Goal: Download file/media

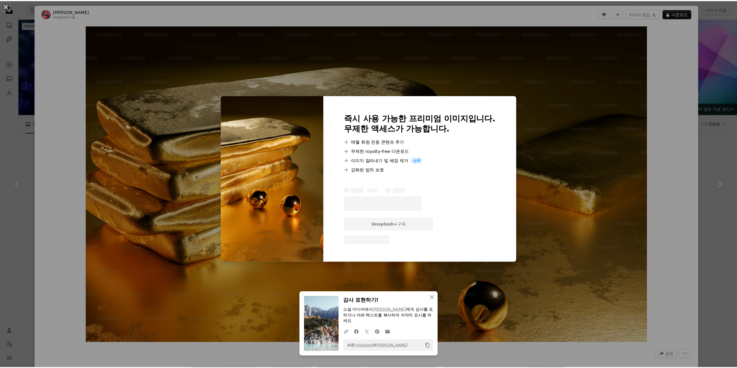
scroll to position [579, 0]
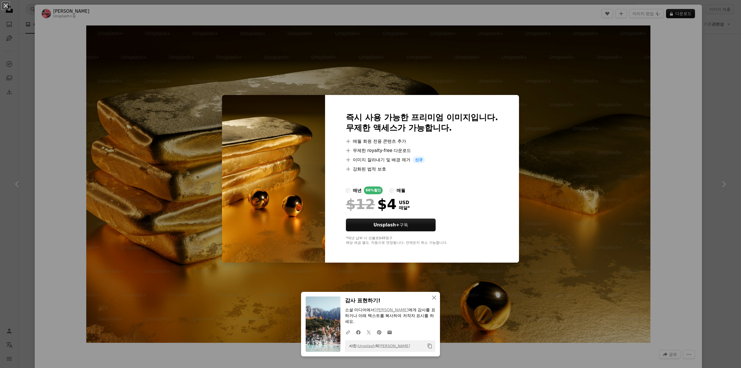
click at [707, 54] on div "An X shape 즉시 사용 가능한 프리미엄 이미지입니다. 무제한 액세스가 가능합니다. A plus sign 매월 회원 전용 콘텐츠 추가 A…" at bounding box center [370, 184] width 741 height 368
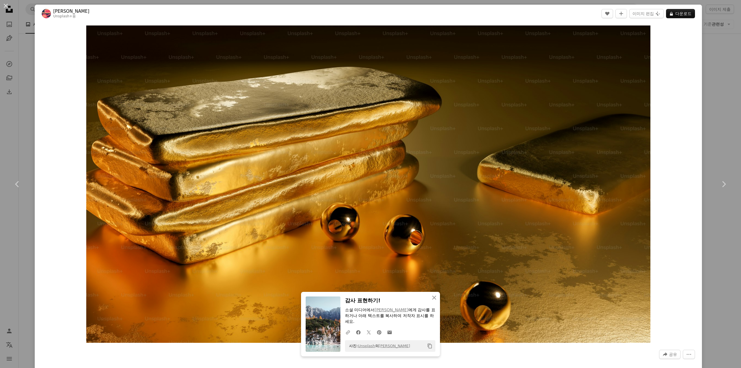
click at [712, 55] on div "An X shape Chevron left Chevron right [PERSON_NAME] Unsplash+ 용 A heart A plus …" at bounding box center [370, 184] width 741 height 368
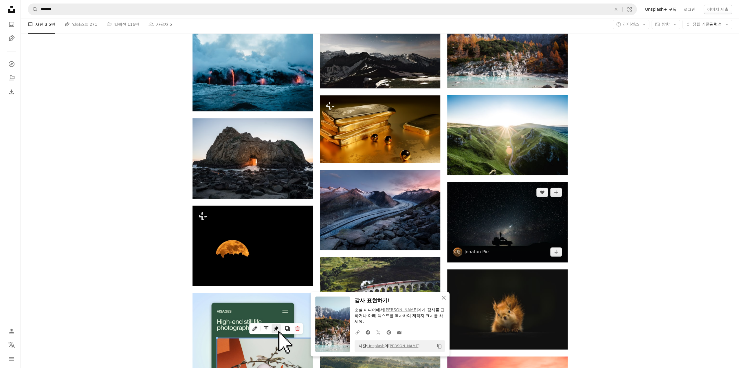
scroll to position [637, 0]
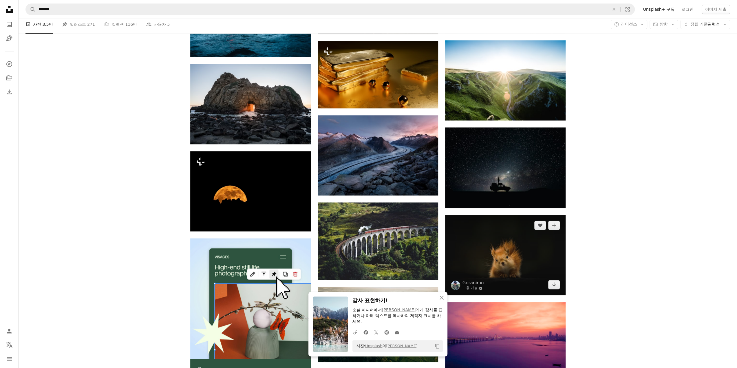
click at [520, 234] on img at bounding box center [505, 255] width 120 height 80
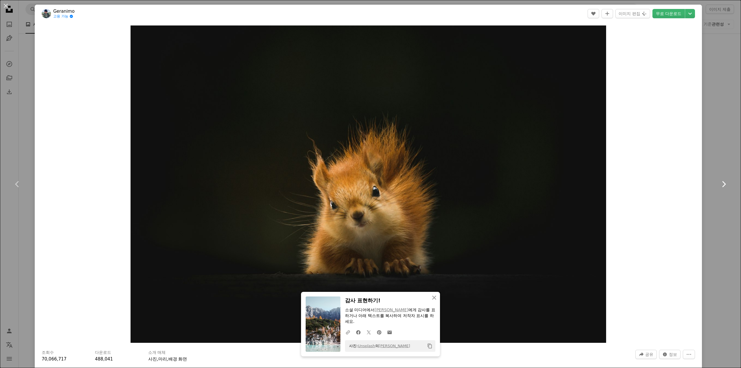
click at [707, 177] on link "Chevron right" at bounding box center [723, 184] width 35 height 56
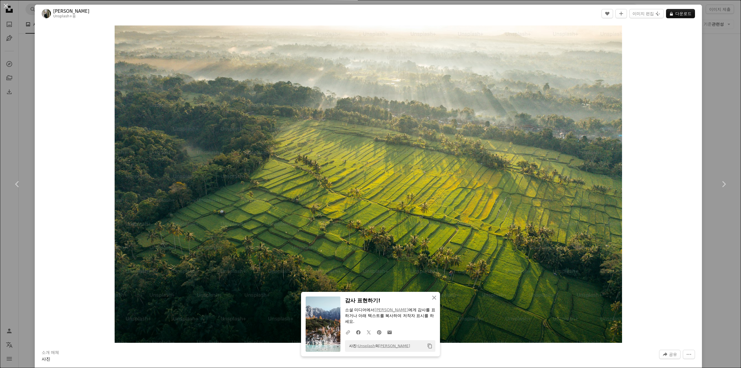
scroll to position [145, 0]
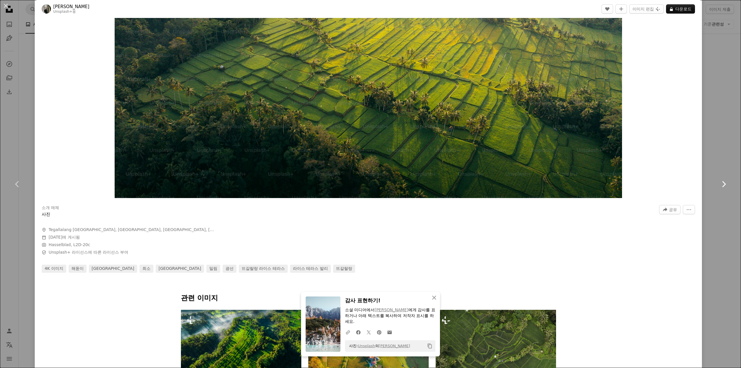
click at [708, 179] on link "Chevron right" at bounding box center [723, 184] width 35 height 56
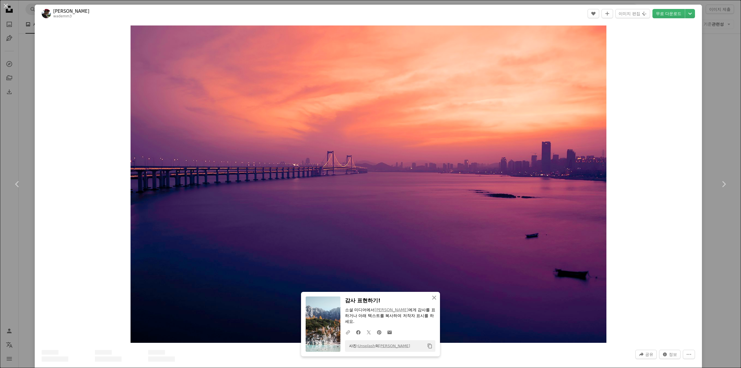
click at [712, 218] on div "An X shape Chevron left Chevron right [PERSON_NAME] wademm3 A heart A plus sign…" at bounding box center [370, 184] width 741 height 368
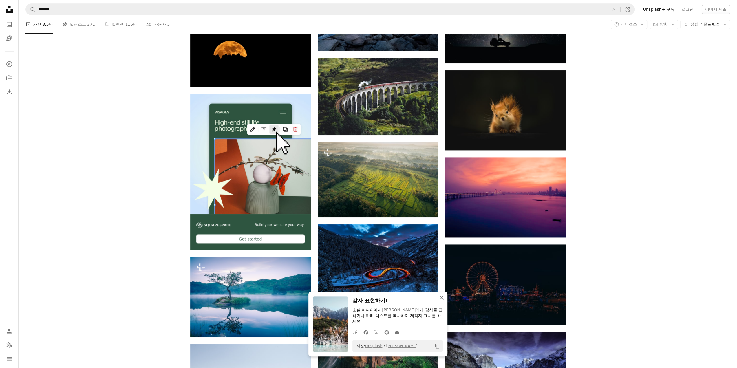
click at [441, 298] on icon "An X shape" at bounding box center [441, 297] width 7 height 7
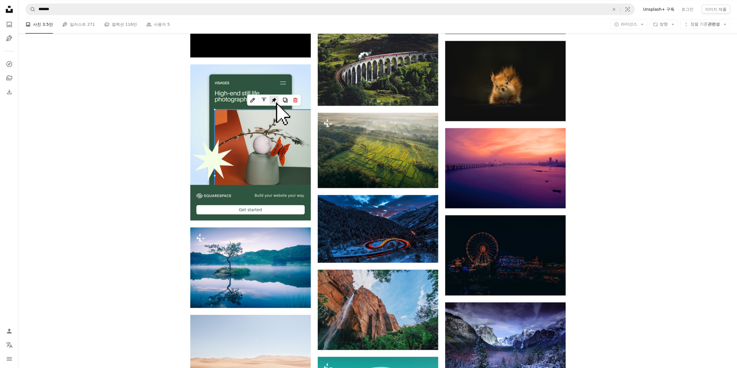
scroll to position [926, 0]
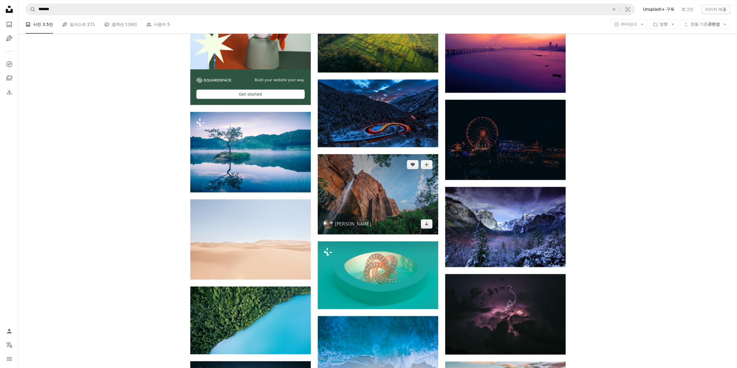
click at [393, 211] on img at bounding box center [378, 194] width 120 height 80
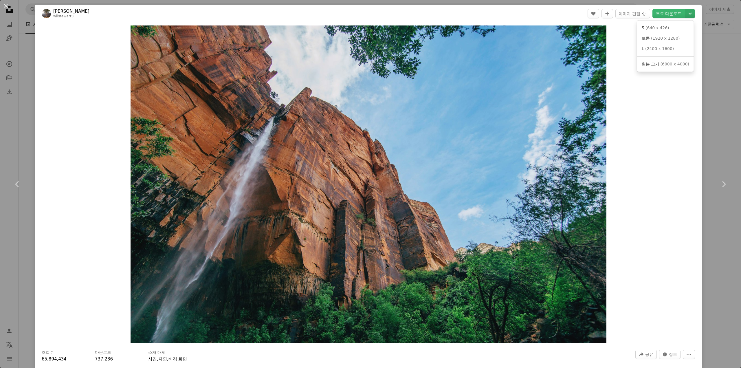
click at [687, 14] on icon "Chevron down" at bounding box center [690, 13] width 9 height 7
click at [662, 65] on span "( 6000 x 4000 )" at bounding box center [675, 64] width 29 height 5
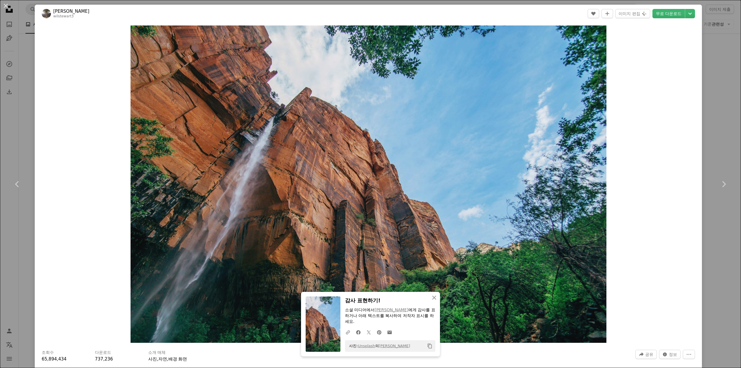
click at [719, 143] on div "An X shape Chevron left Chevron right [PERSON_NAME] wilstewart3 A heart A plus …" at bounding box center [370, 184] width 741 height 368
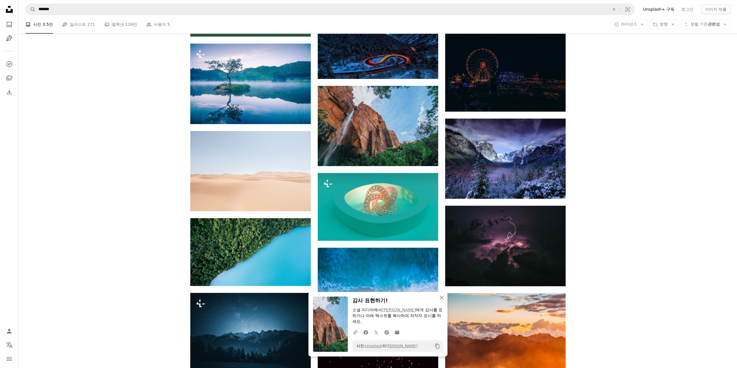
scroll to position [1042, 0]
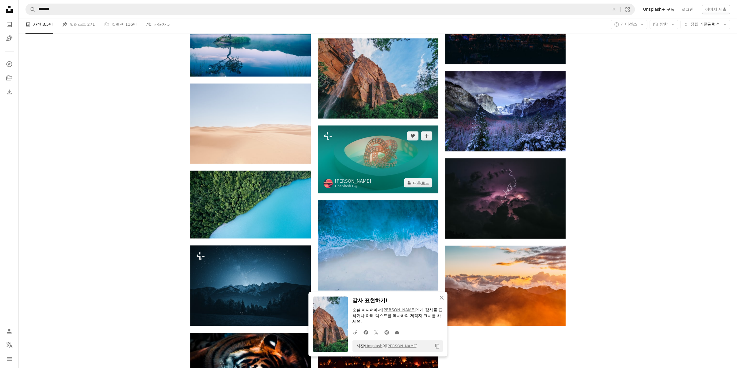
click at [423, 164] on img at bounding box center [378, 159] width 120 height 68
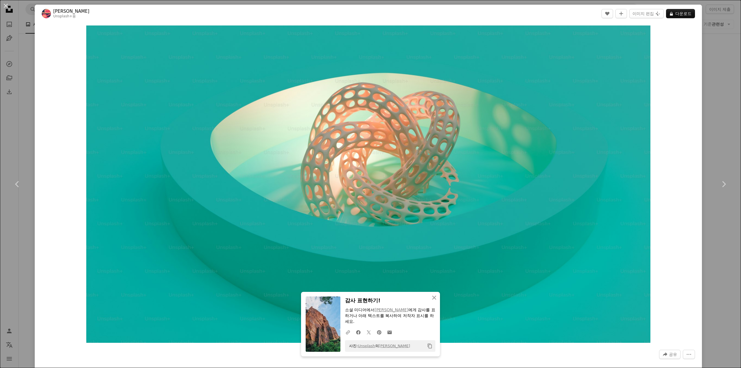
click at [723, 78] on div "An X shape Chevron left Chevron right [PERSON_NAME] Unsplash+ 용 A heart A plus …" at bounding box center [370, 184] width 741 height 368
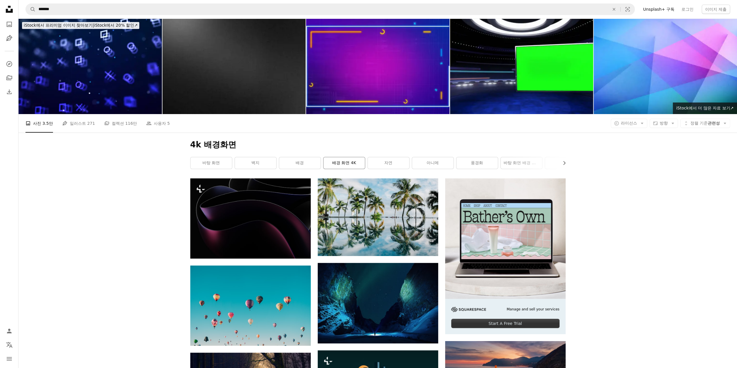
click at [357, 164] on link "배경 화면 4K" at bounding box center [343, 163] width 41 height 12
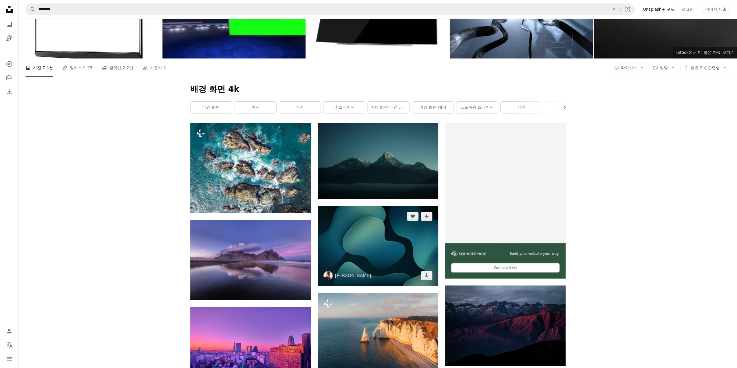
scroll to position [116, 0]
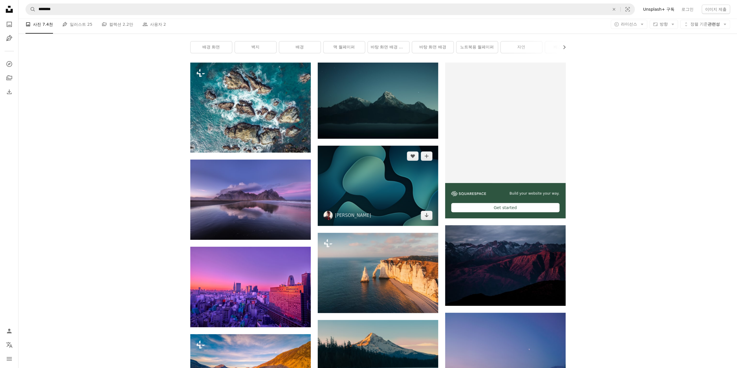
click at [394, 186] on img at bounding box center [378, 186] width 120 height 80
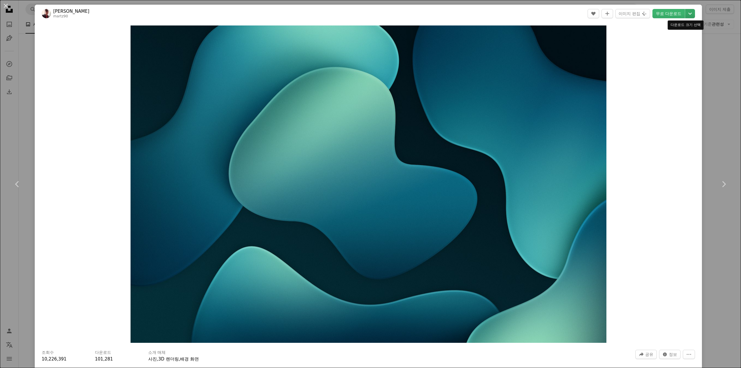
click at [686, 12] on icon "Chevron down" at bounding box center [690, 13] width 9 height 7
click at [656, 69] on link "원본 크기 ( 6000 x 4000 )" at bounding box center [666, 64] width 52 height 10
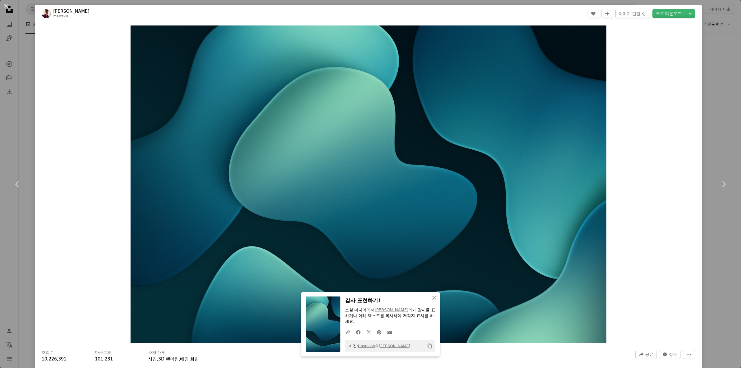
click at [710, 96] on div "An X shape Chevron left Chevron right [PERSON_NAME] martz90 A heart A plus sign…" at bounding box center [370, 184] width 741 height 368
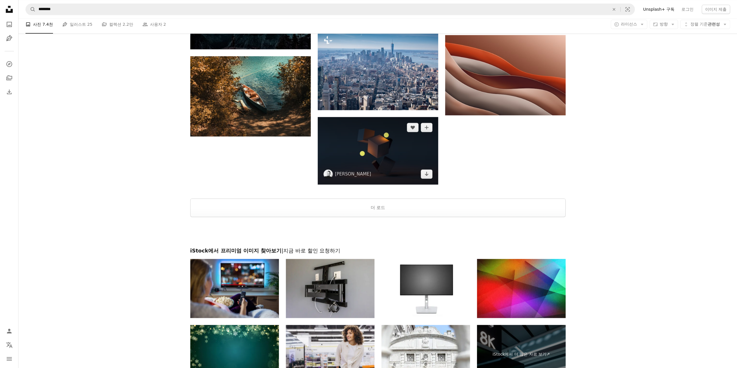
scroll to position [608, 0]
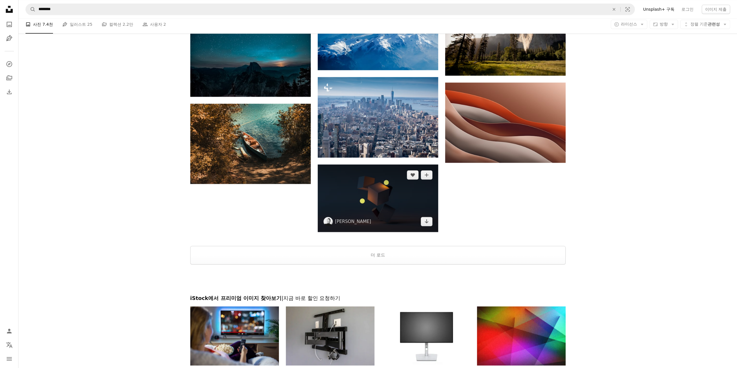
click at [397, 180] on img at bounding box center [378, 198] width 120 height 68
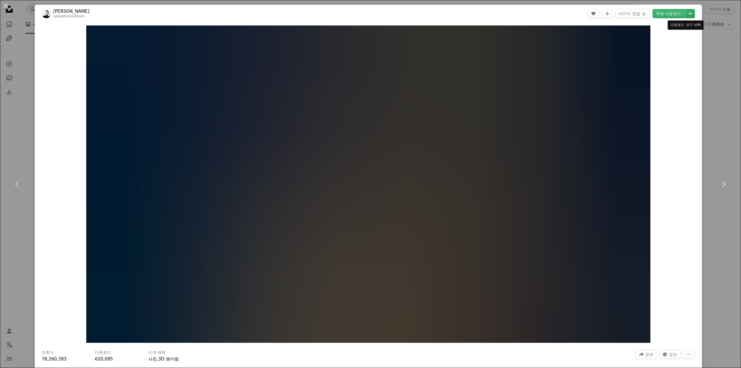
click at [687, 12] on icon "Chevron down" at bounding box center [690, 13] width 9 height 7
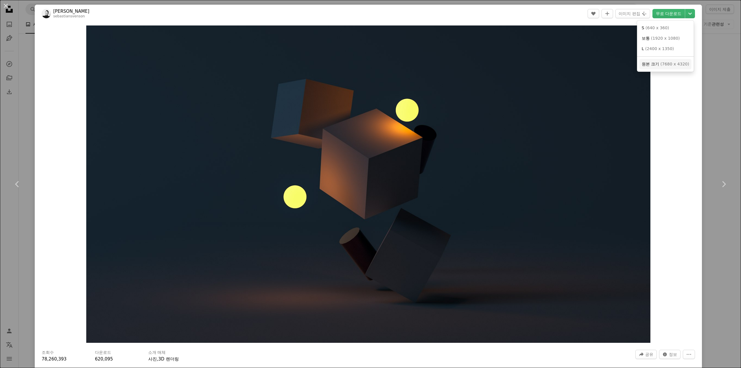
click at [671, 64] on span "( 7680 x 4320 )" at bounding box center [675, 64] width 29 height 5
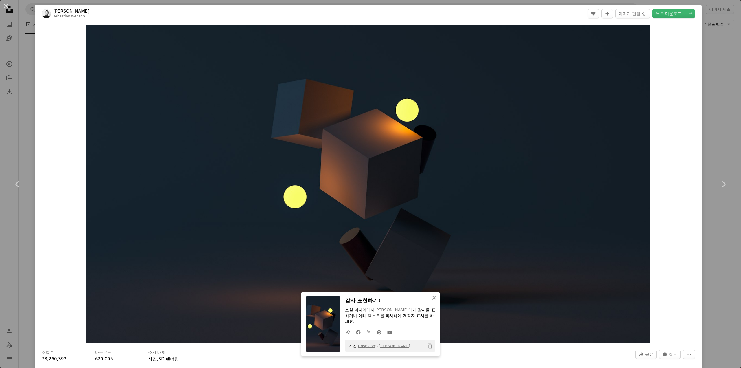
click at [704, 62] on div "An X shape Chevron left Chevron right [PERSON_NAME] sebastiansvenson A heart A …" at bounding box center [370, 184] width 741 height 368
